Goal: Task Accomplishment & Management: Complete application form

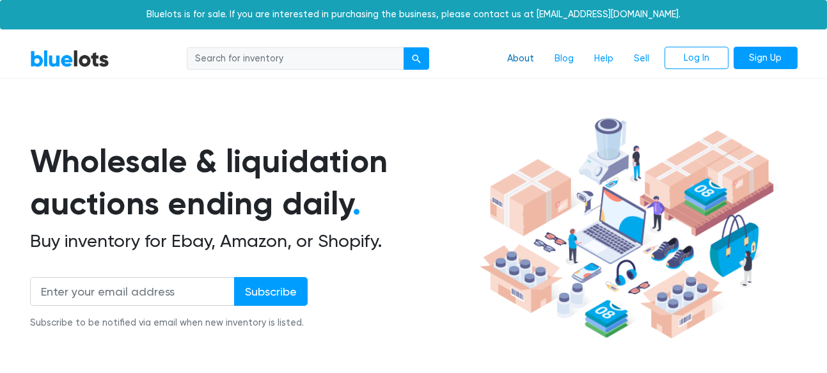
click at [524, 58] on link "About" at bounding box center [520, 59] width 47 height 24
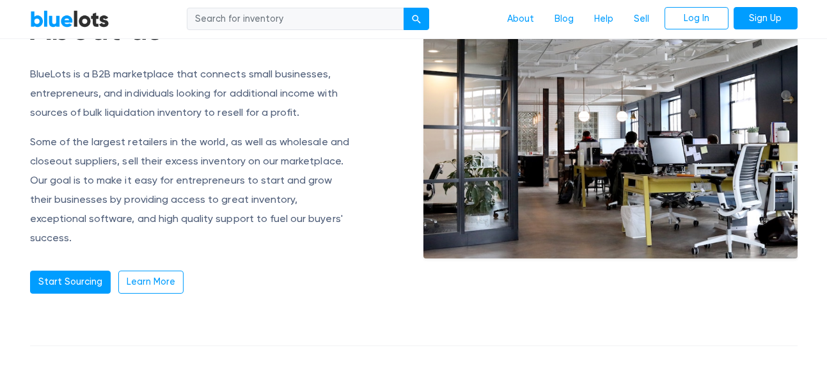
scroll to position [149, 0]
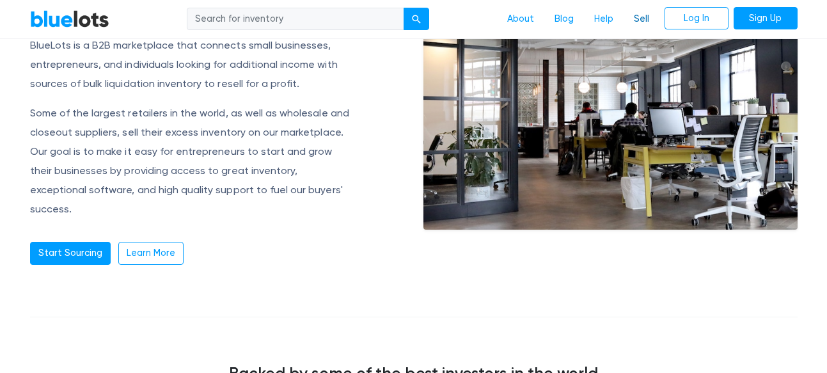
click at [635, 22] on link "Sell" at bounding box center [642, 19] width 36 height 24
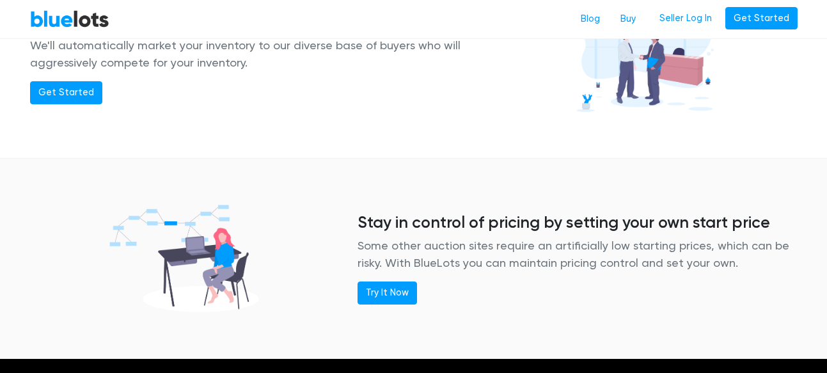
scroll to position [1044, 0]
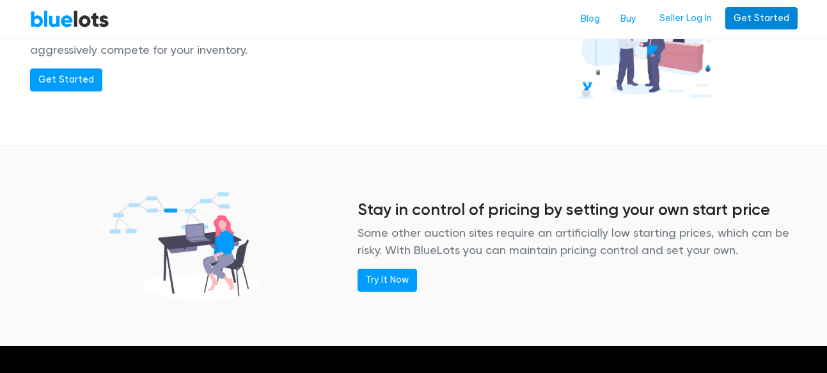
click at [764, 22] on link "Get Started" at bounding box center [761, 18] width 72 height 23
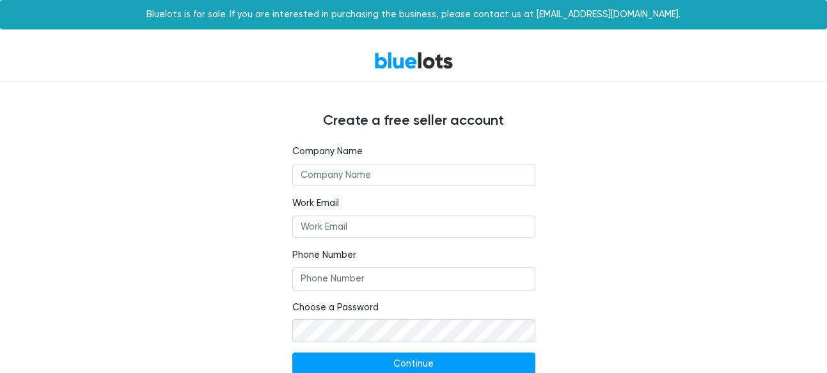
scroll to position [47, 0]
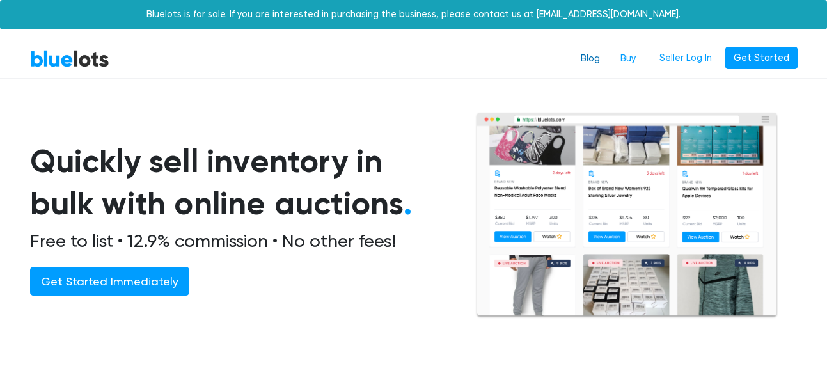
click at [595, 58] on link "Blog" at bounding box center [590, 59] width 40 height 24
